Goal: Register for event/course

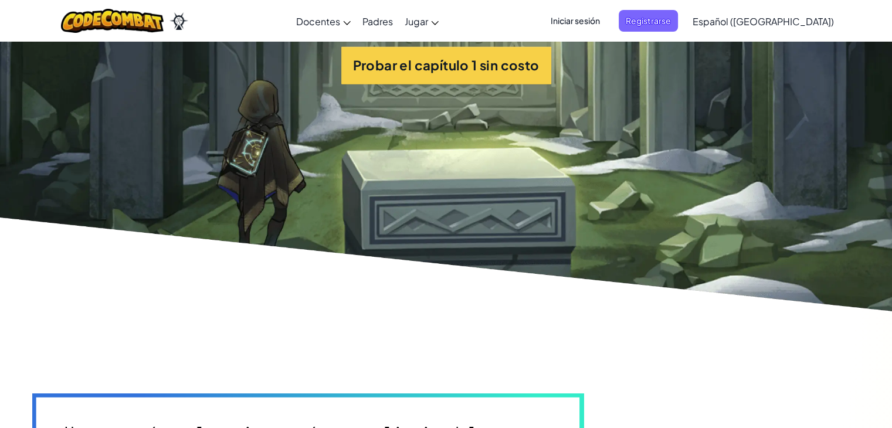
click at [513, 91] on section "Probar el capítulo 1 sin costo" at bounding box center [446, 65] width 892 height 503
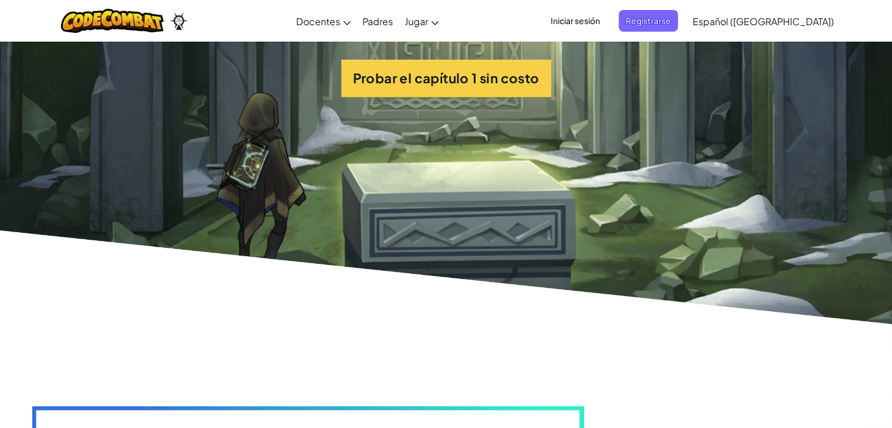
scroll to position [2828, 0]
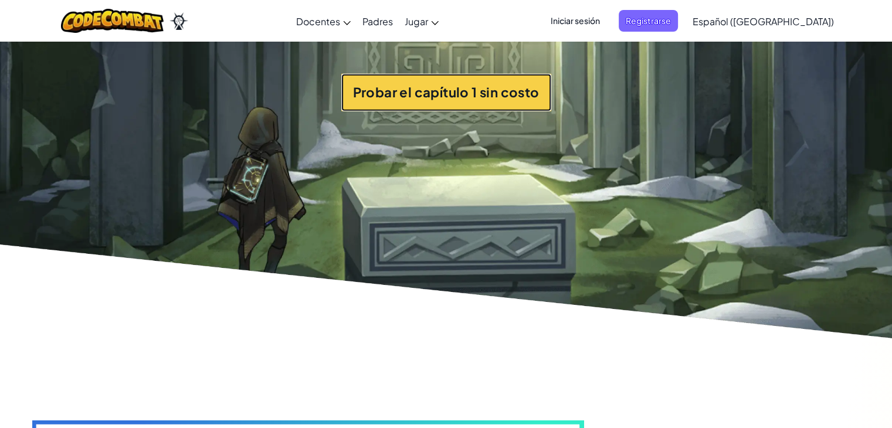
click at [511, 110] on button "Probar el capítulo 1 sin costo" at bounding box center [446, 92] width 210 height 37
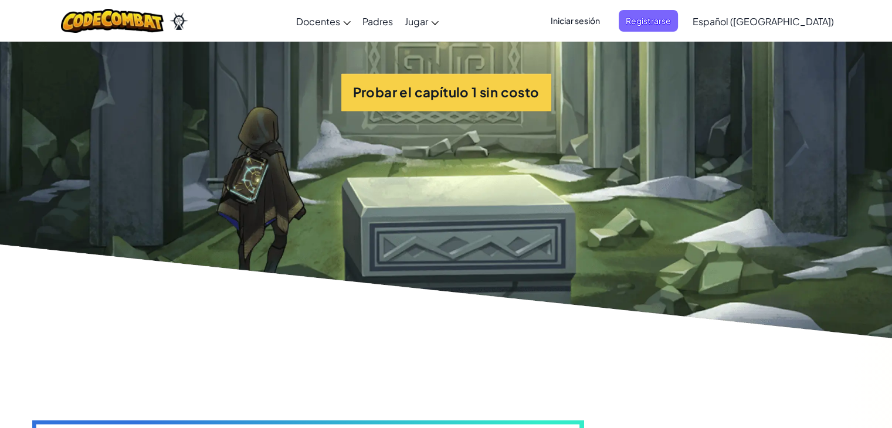
click at [434, 249] on section "Probar el capítulo 1 sin costo" at bounding box center [446, 92] width 892 height 503
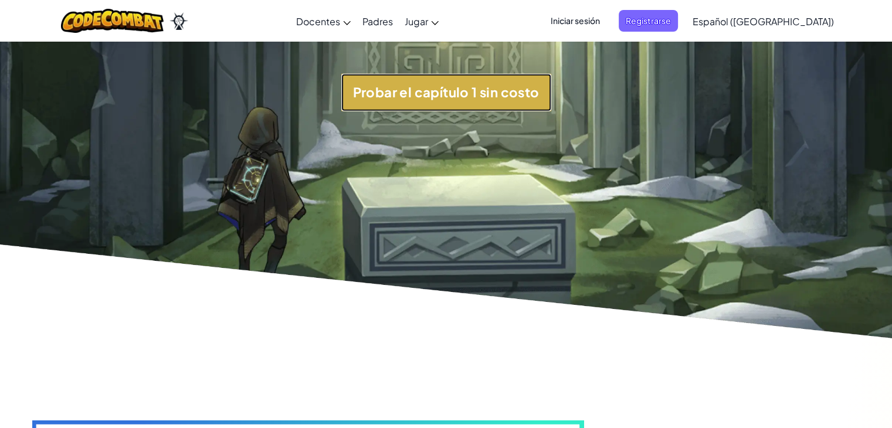
click at [473, 110] on button "Probar el capítulo 1 sin costo" at bounding box center [446, 92] width 210 height 37
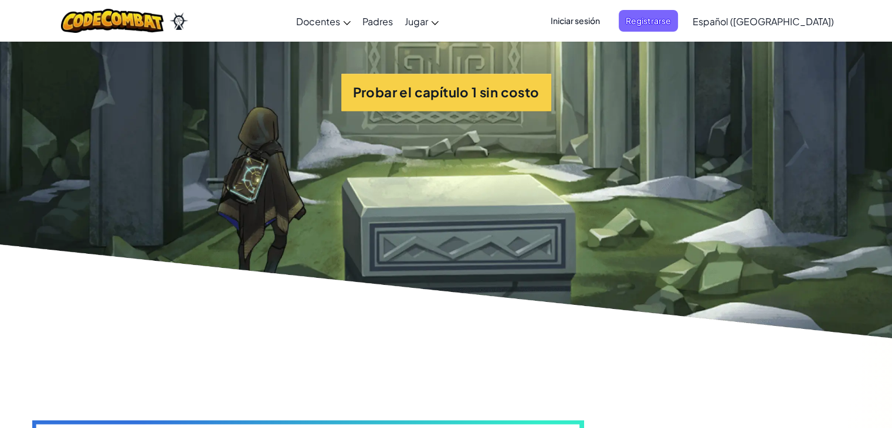
drag, startPoint x: 455, startPoint y: 246, endPoint x: 459, endPoint y: 75, distance: 171.2
click at [459, 75] on section "Probar el capítulo 1 sin costo" at bounding box center [446, 92] width 892 height 503
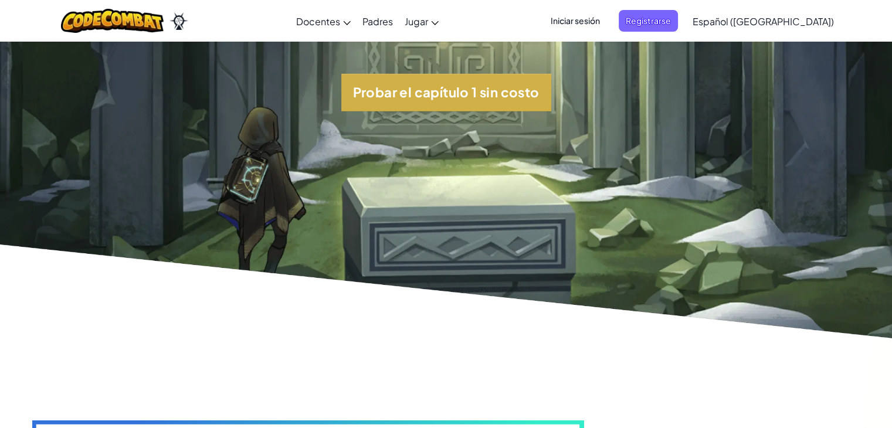
drag, startPoint x: 459, startPoint y: 75, endPoint x: 459, endPoint y: 86, distance: 11.1
click at [459, 86] on section "Probar el capítulo 1 sin costo" at bounding box center [446, 92] width 892 height 503
click at [459, 86] on button "Probar el capítulo 1 sin costo" at bounding box center [446, 92] width 210 height 37
click at [407, 105] on button "Probar el capítulo 1 sin costo" at bounding box center [446, 92] width 210 height 37
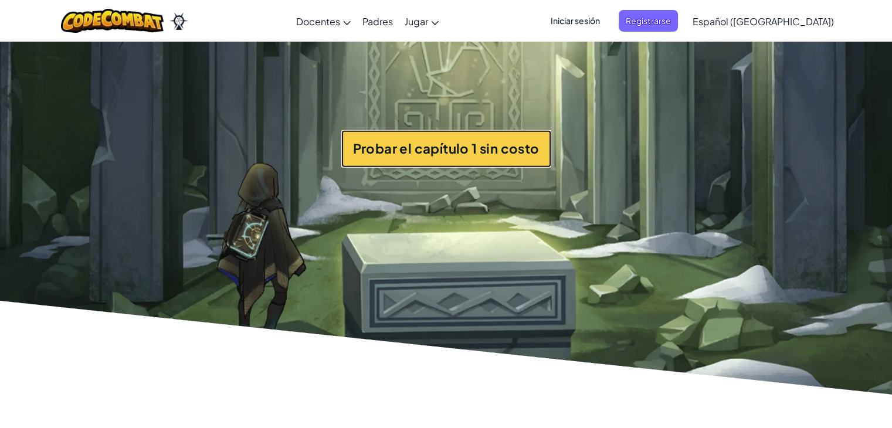
scroll to position [2772, 0]
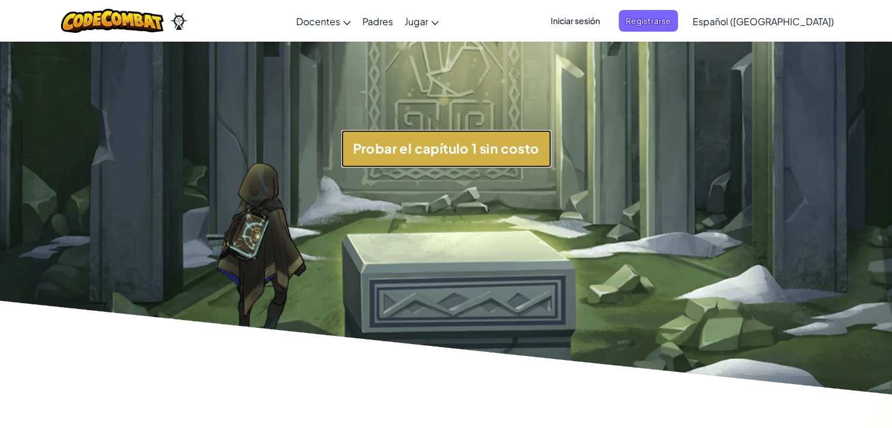
click at [462, 158] on button "Probar el capítulo 1 sin costo" at bounding box center [446, 148] width 210 height 37
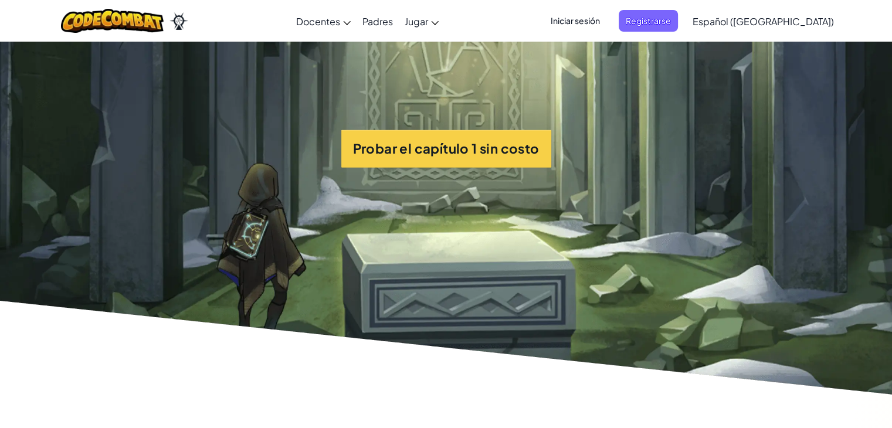
click at [607, 22] on span "Iniciar sesión" at bounding box center [574, 21] width 63 height 22
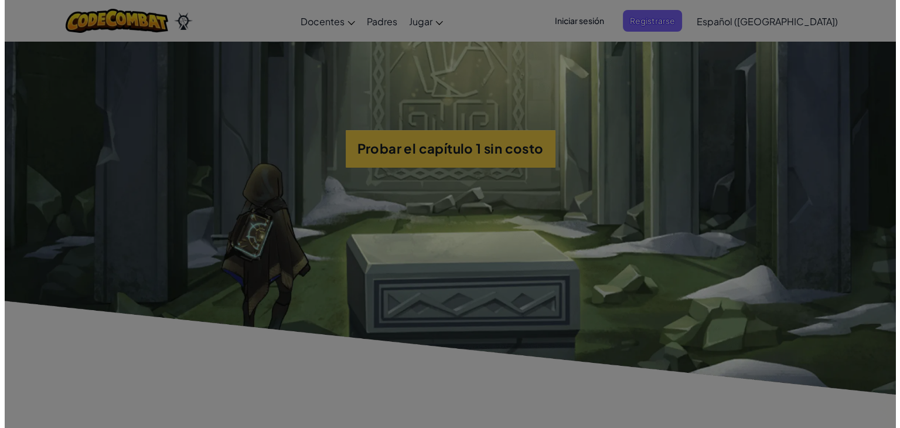
scroll to position [2783, 0]
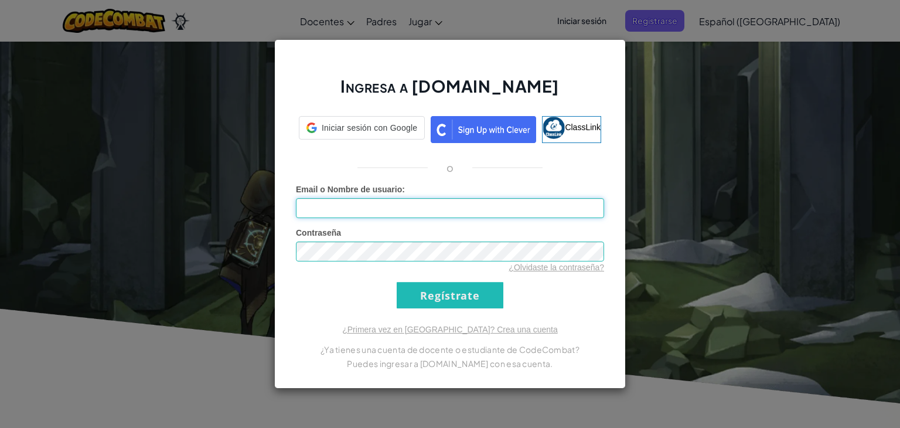
type input "al07163340@tecmilenio.mx"
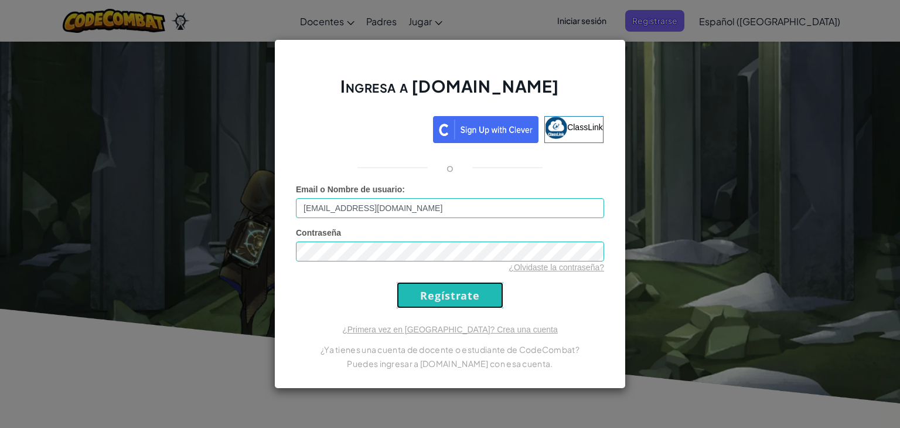
click at [439, 297] on input "Regístrate" at bounding box center [450, 295] width 107 height 26
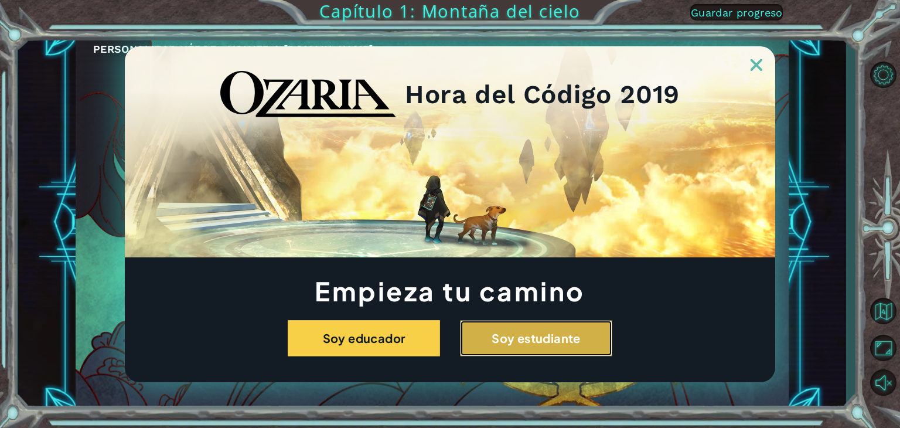
click at [582, 345] on button "Soy estudiante" at bounding box center [536, 338] width 152 height 36
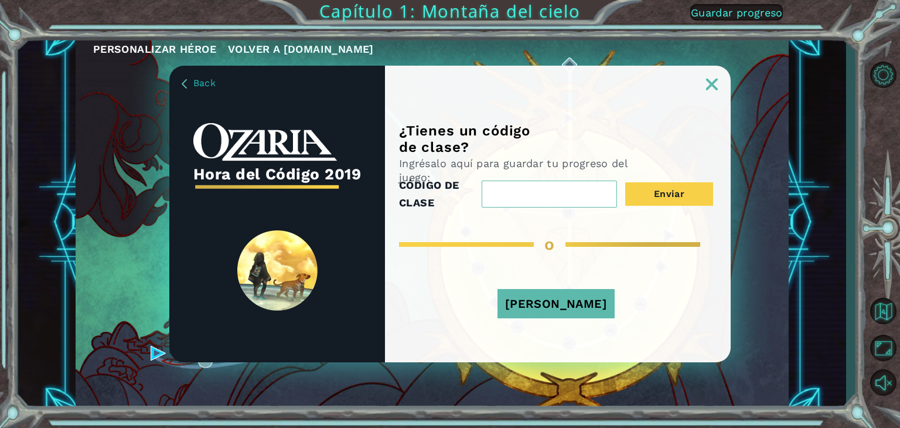
click at [562, 205] on input "CÓDIGO DE CLASE" at bounding box center [549, 194] width 135 height 27
type input "l"
type input "LargeLateSalt"
click at [685, 202] on button "Enviar" at bounding box center [670, 193] width 88 height 23
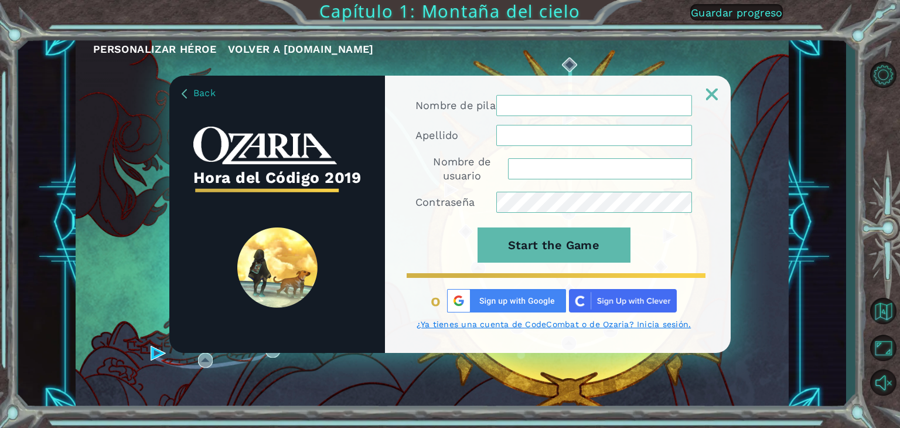
type input "[EMAIL_ADDRESS][DOMAIN_NAME]"
click at [626, 108] on input "Nombre de pila" at bounding box center [595, 105] width 196 height 21
click at [712, 91] on img at bounding box center [712, 95] width 12 height 12
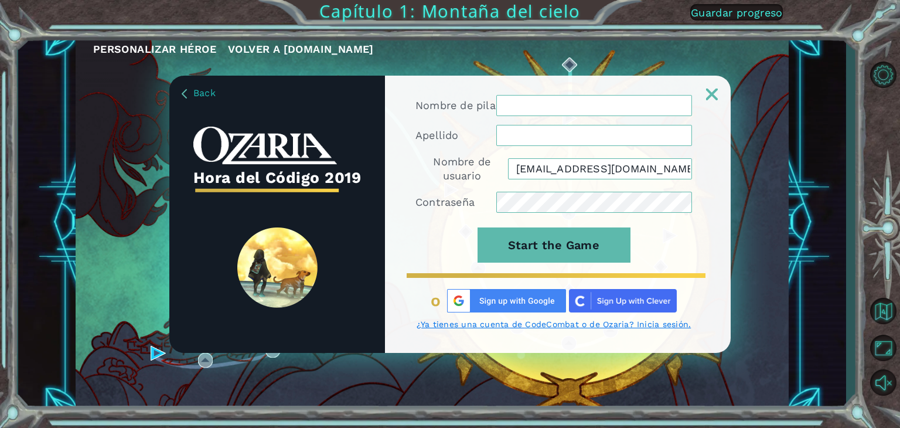
click at [712, 91] on img at bounding box center [712, 95] width 12 height 12
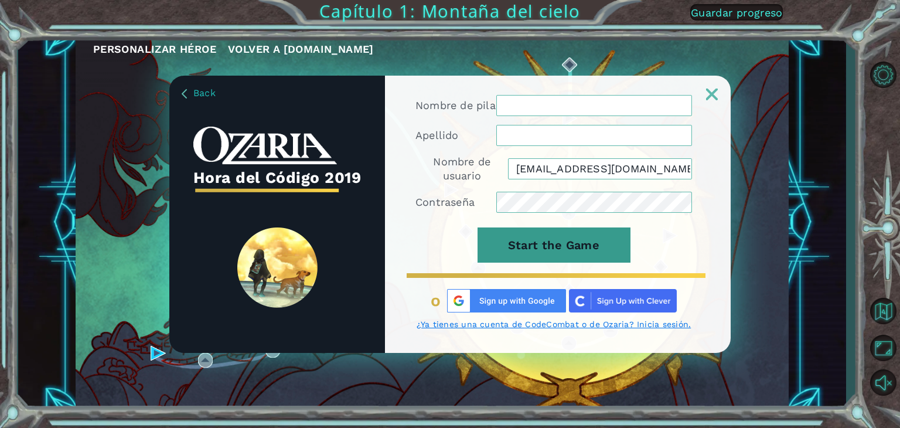
drag, startPoint x: 712, startPoint y: 91, endPoint x: 537, endPoint y: 249, distance: 235.4
click at [537, 249] on div "Nombre de pila Apellido Nombre de usuario al07163340@tecmilenio.mx Contraseña S…" at bounding box center [558, 214] width 346 height 277
click at [537, 249] on button "Start the Game" at bounding box center [554, 244] width 153 height 35
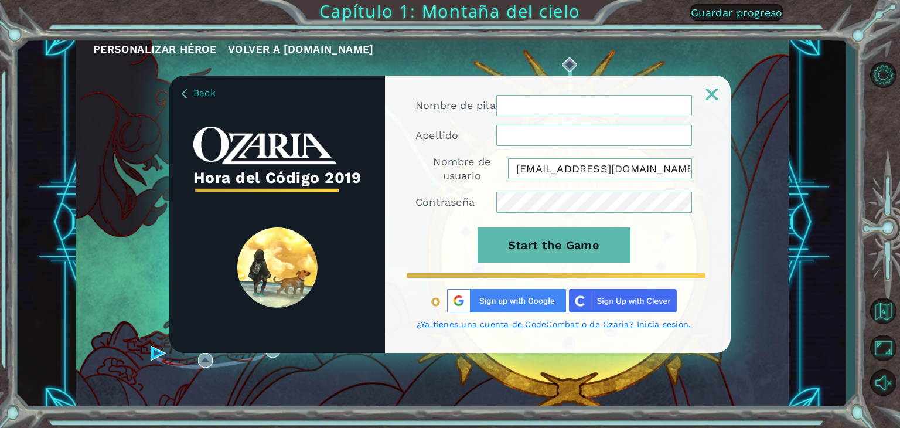
drag, startPoint x: 199, startPoint y: 100, endPoint x: 200, endPoint y: 94, distance: 5.9
click at [200, 94] on div "Back Hora del Código 2019" at bounding box center [277, 214] width 216 height 277
click at [200, 94] on span "Back" at bounding box center [204, 92] width 22 height 11
click at [197, 91] on span "Back" at bounding box center [204, 92] width 22 height 11
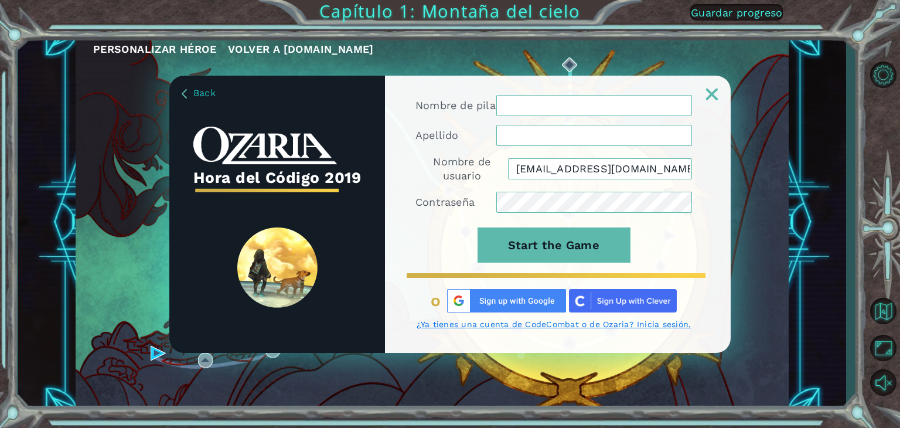
click at [197, 91] on span "Back" at bounding box center [204, 92] width 22 height 11
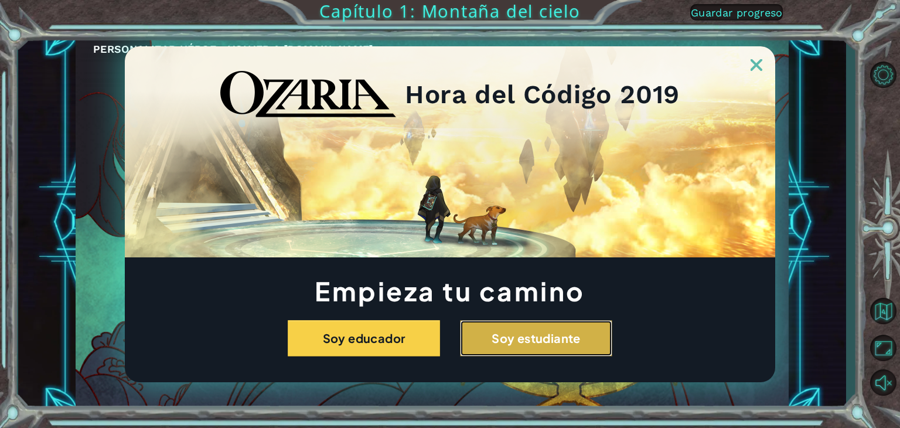
click at [499, 339] on button "Soy estudiante" at bounding box center [536, 338] width 152 height 36
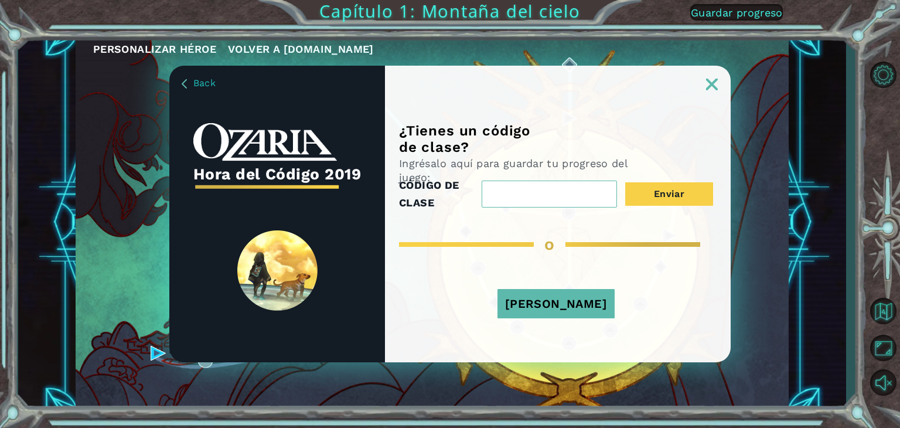
click at [548, 308] on button "Jugar Ahora" at bounding box center [556, 303] width 117 height 29
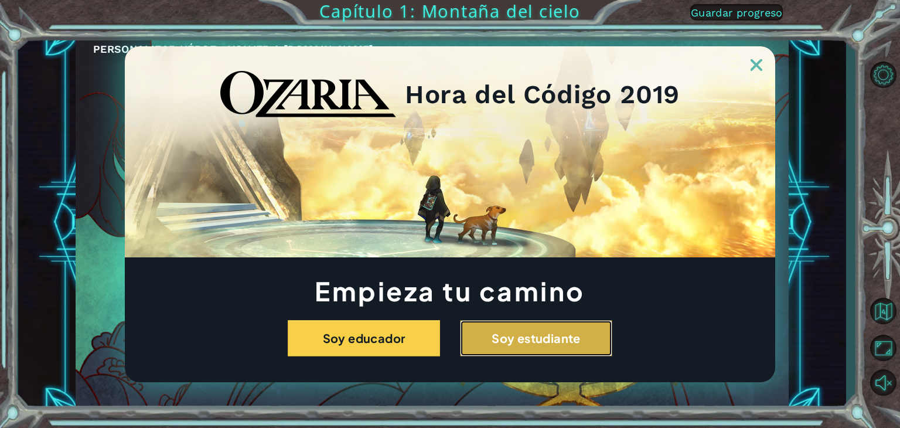
click at [553, 346] on button "Soy estudiante" at bounding box center [536, 338] width 152 height 36
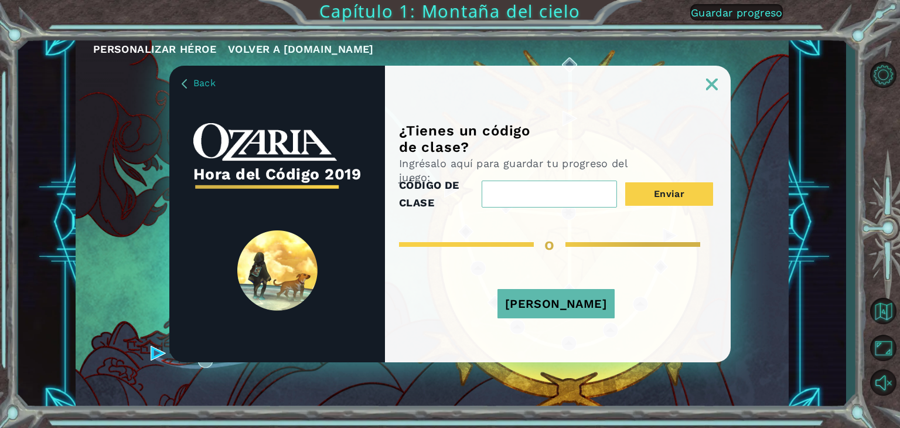
click at [550, 191] on input "CÓDIGO DE CLASE" at bounding box center [549, 194] width 135 height 27
type input "LargeLateSalt"
click at [552, 305] on button "Jugar Ahora" at bounding box center [556, 303] width 117 height 29
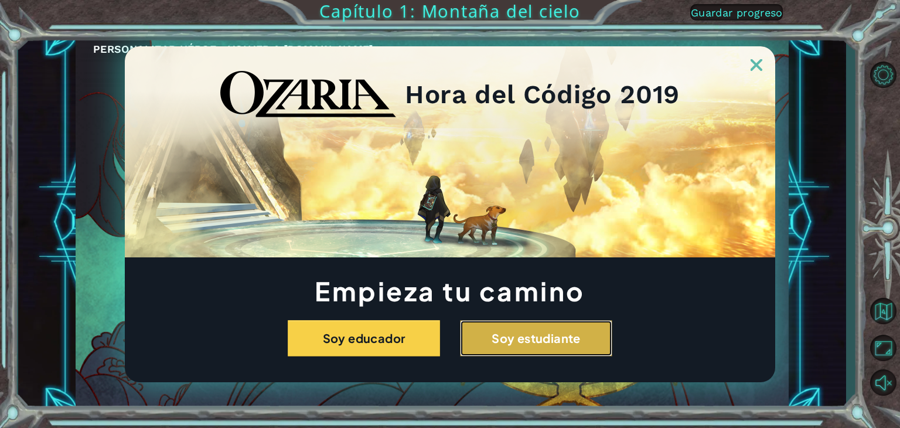
click at [528, 344] on button "Soy estudiante" at bounding box center [536, 338] width 152 height 36
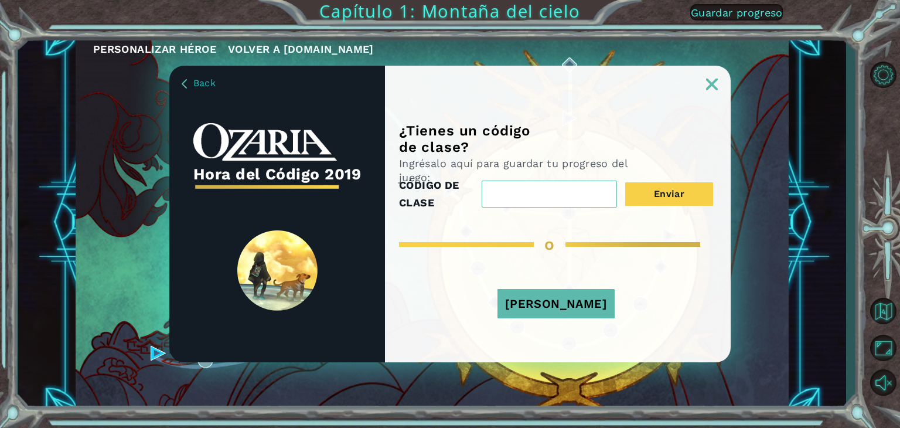
drag, startPoint x: 539, startPoint y: 196, endPoint x: 580, endPoint y: 227, distance: 52.3
click at [580, 227] on div "¿Tienes un código de clase? Ingrésalo aquí para guardar tu progreso del juego: …" at bounding box center [558, 243] width 346 height 240
type input "LargeLateSalt"
drag, startPoint x: 691, startPoint y: 179, endPoint x: 687, endPoint y: 191, distance: 11.9
click at [687, 191] on div "CÓDIGO DE CLASE LargeLateSalt Enviar" at bounding box center [556, 193] width 314 height 35
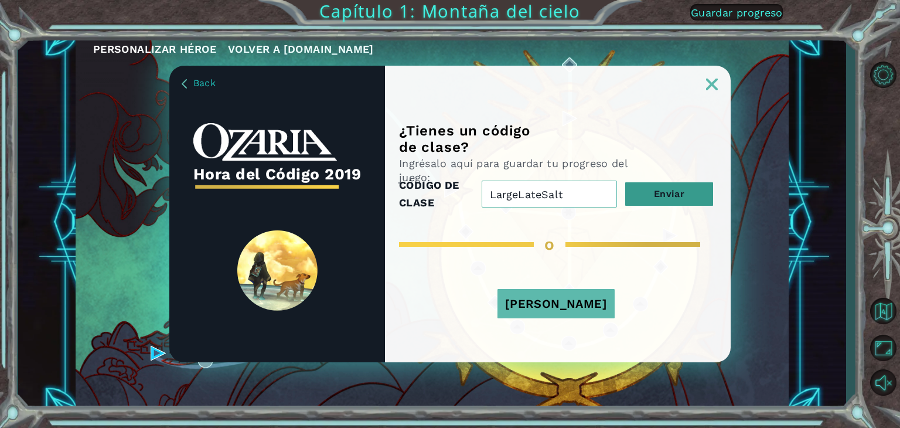
click at [687, 191] on button "Enviar" at bounding box center [670, 193] width 88 height 23
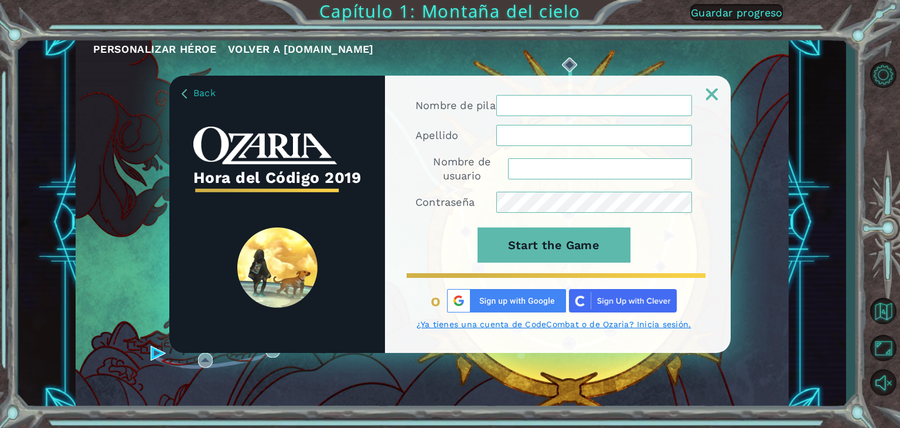
type input "al07163340@tecmilenio.mx"
click at [589, 101] on input "Nombre de pila" at bounding box center [595, 105] width 196 height 21
drag, startPoint x: 568, startPoint y: 115, endPoint x: 546, endPoint y: 103, distance: 24.7
click at [546, 103] on input "Nombre de pila" at bounding box center [595, 105] width 196 height 21
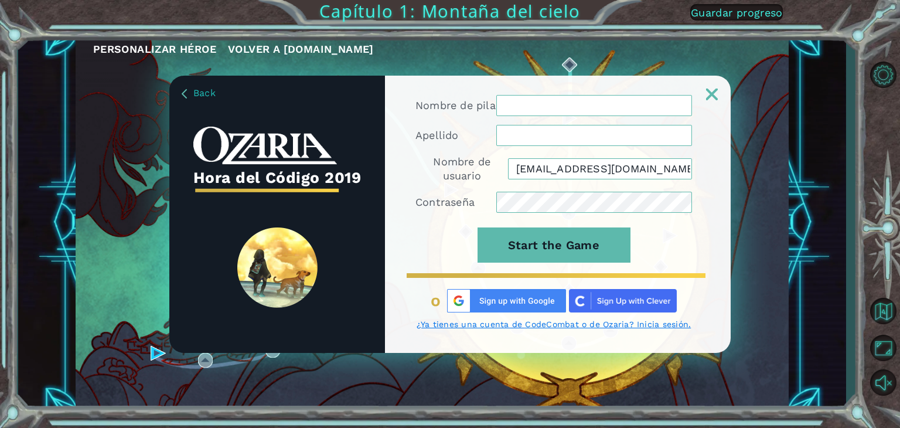
click at [546, 103] on input "Nombre de pila" at bounding box center [595, 105] width 196 height 21
click at [582, 196] on form "Nombre de pila Apellido Nombre de usuario al07163340@tecmilenio.mx Contraseña S…" at bounding box center [554, 185] width 277 height 181
click at [534, 104] on input "Nombre de pila" at bounding box center [595, 105] width 196 height 21
click at [606, 172] on input "al07163340@tecmilenio.mx" at bounding box center [600, 168] width 184 height 21
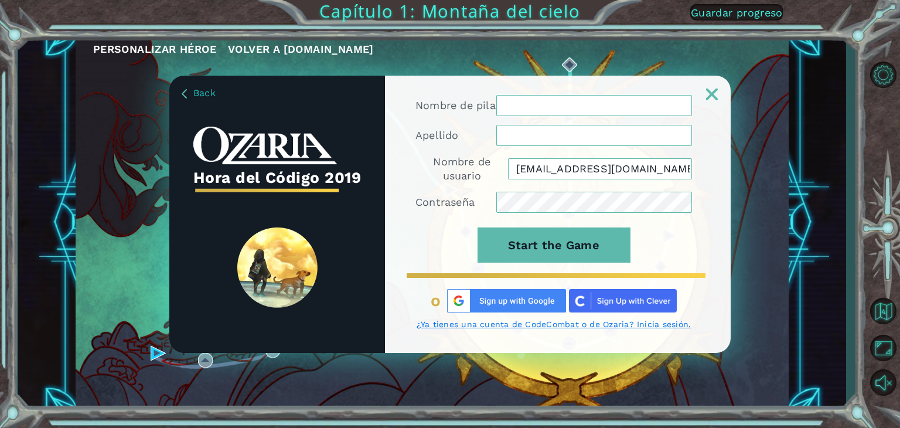
drag, startPoint x: 606, startPoint y: 172, endPoint x: 641, endPoint y: 188, distance: 38.3
click at [641, 188] on form "Nombre de pila Apellido Nombre de usuario al07163340@tecmilenio.mx Contraseña S…" at bounding box center [554, 185] width 277 height 181
click at [636, 199] on form "Nombre de pila Apellido Nombre de usuario al07163340@tecmilenio.mx Contraseña S…" at bounding box center [554, 185] width 277 height 181
click at [550, 298] on img at bounding box center [506, 300] width 119 height 23
click at [458, 293] on img at bounding box center [506, 300] width 119 height 23
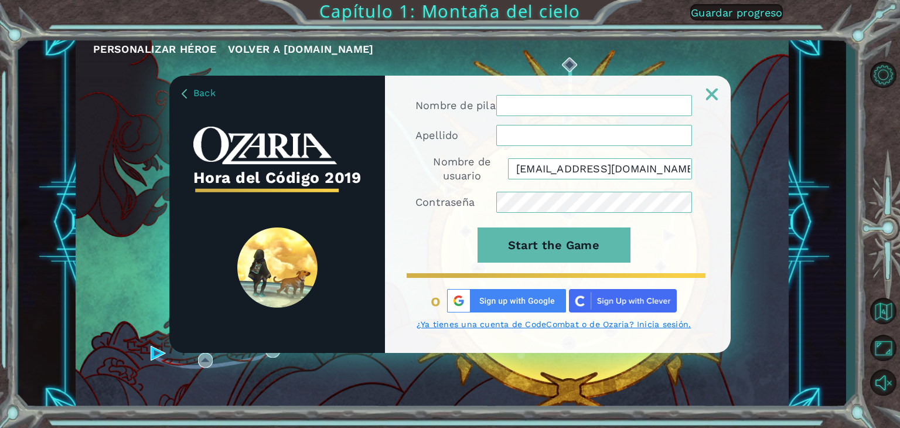
click at [458, 293] on img at bounding box center [506, 300] width 119 height 23
drag, startPoint x: 458, startPoint y: 293, endPoint x: 154, endPoint y: 136, distance: 341.9
click at [154, 136] on div "Back Hora del Código 2019 Nombre de pila Apellido Nombre de usuario al07163340@…" at bounding box center [450, 214] width 900 height 428
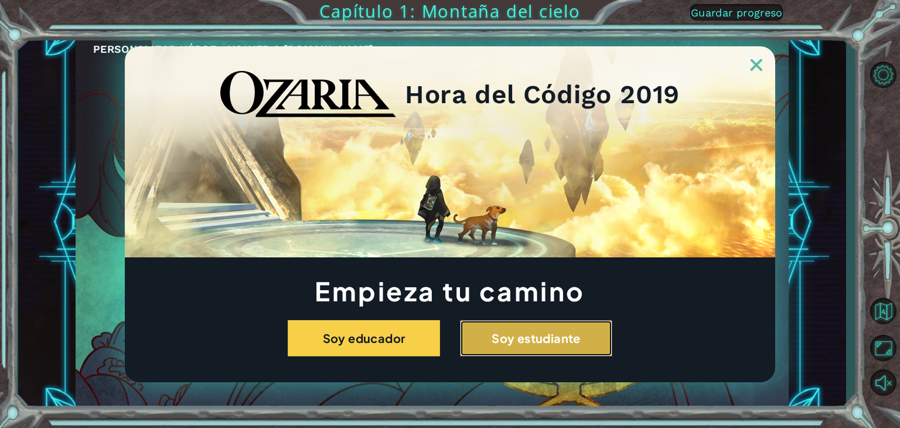
click at [535, 338] on button "Soy estudiante" at bounding box center [536, 338] width 152 height 36
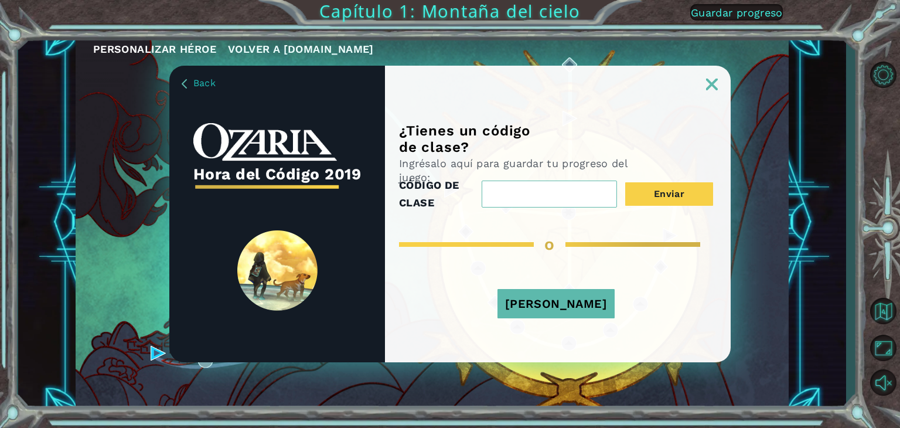
drag, startPoint x: 600, startPoint y: 183, endPoint x: 586, endPoint y: 230, distance: 48.4
click at [586, 230] on div "¿Tienes un código de clase? Ingrésalo aquí para guardar tu progreso del juego: …" at bounding box center [558, 243] width 346 height 240
type input "LargeLateSalt"
